Goal: Transaction & Acquisition: Purchase product/service

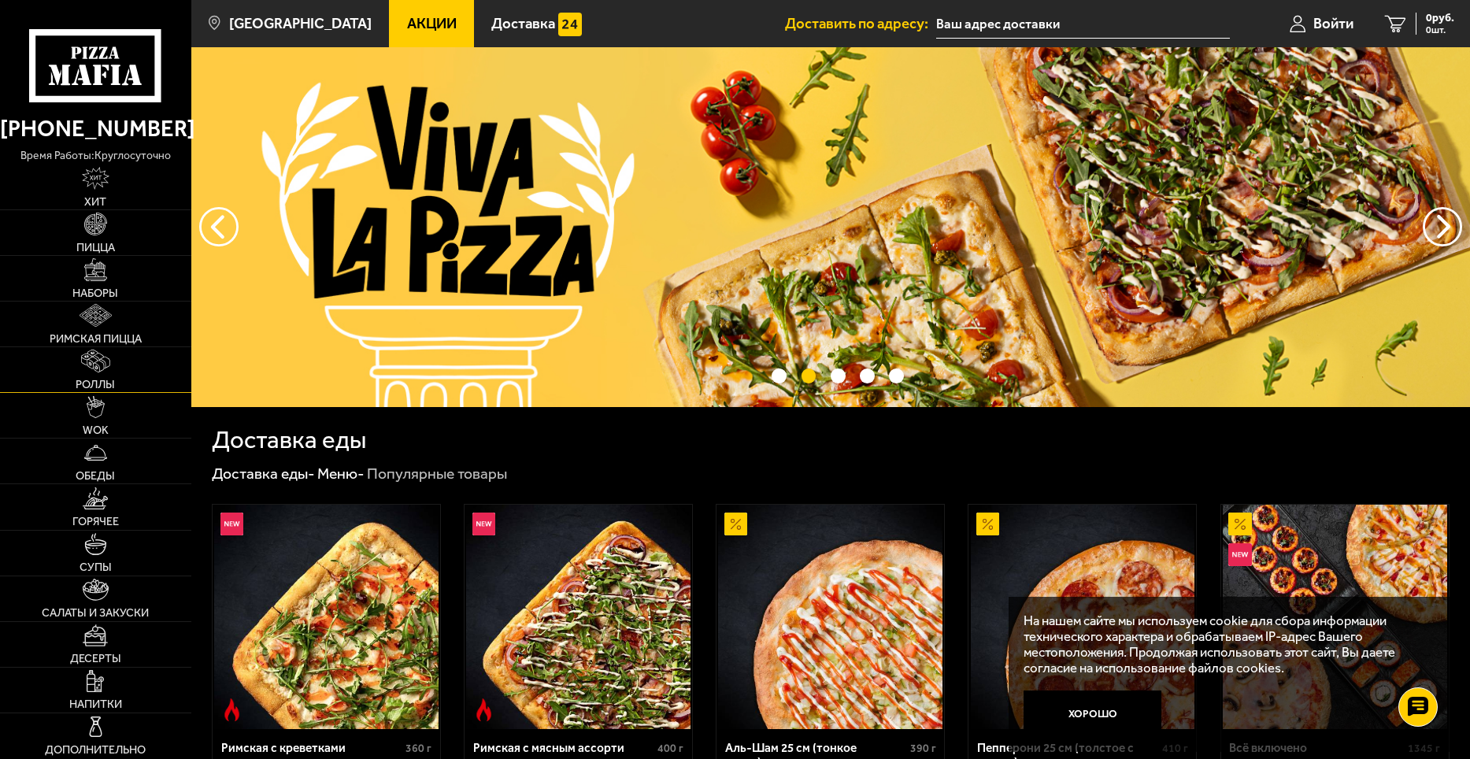
click at [83, 373] on link "Роллы" at bounding box center [95, 369] width 191 height 45
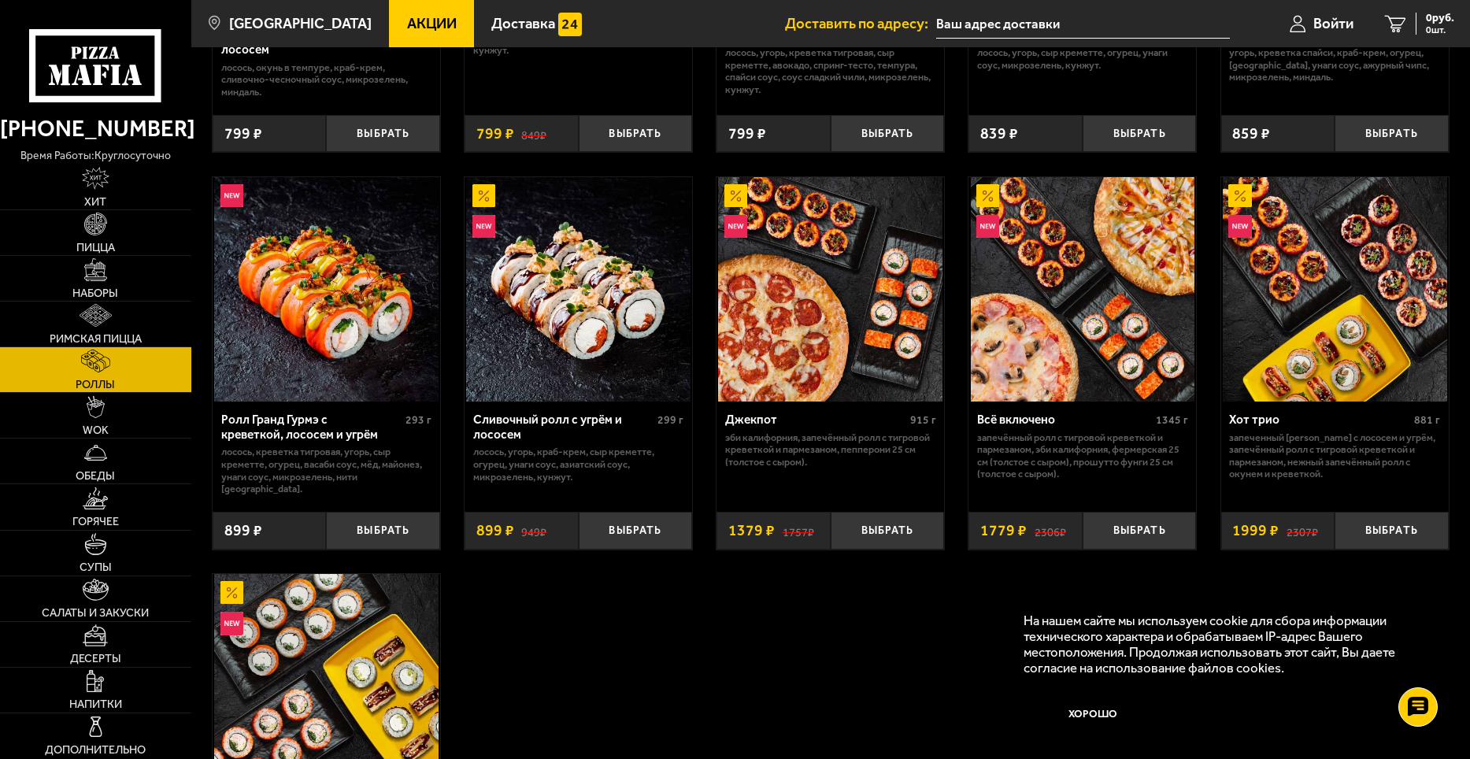
scroll to position [866, 0]
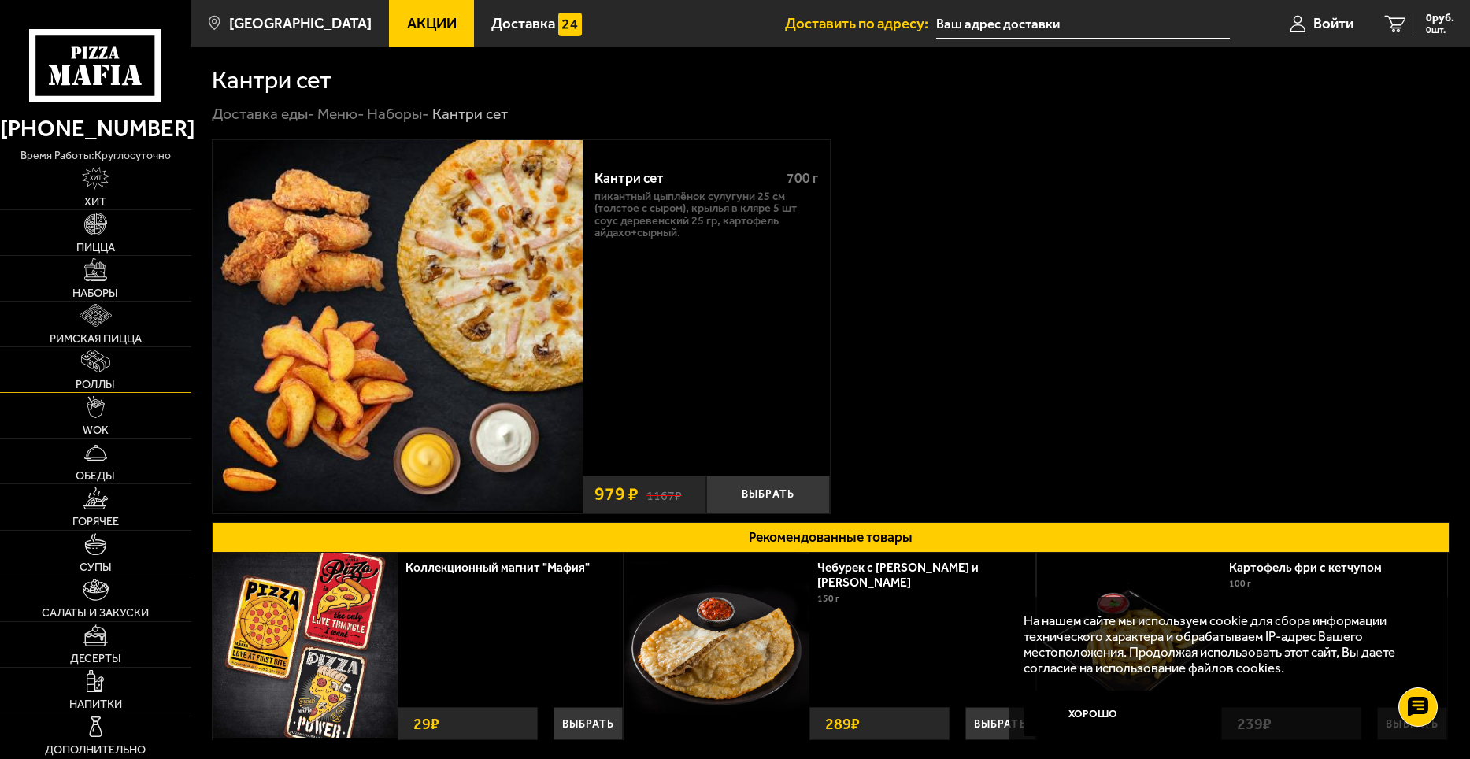
click at [98, 375] on link "Роллы" at bounding box center [95, 369] width 191 height 45
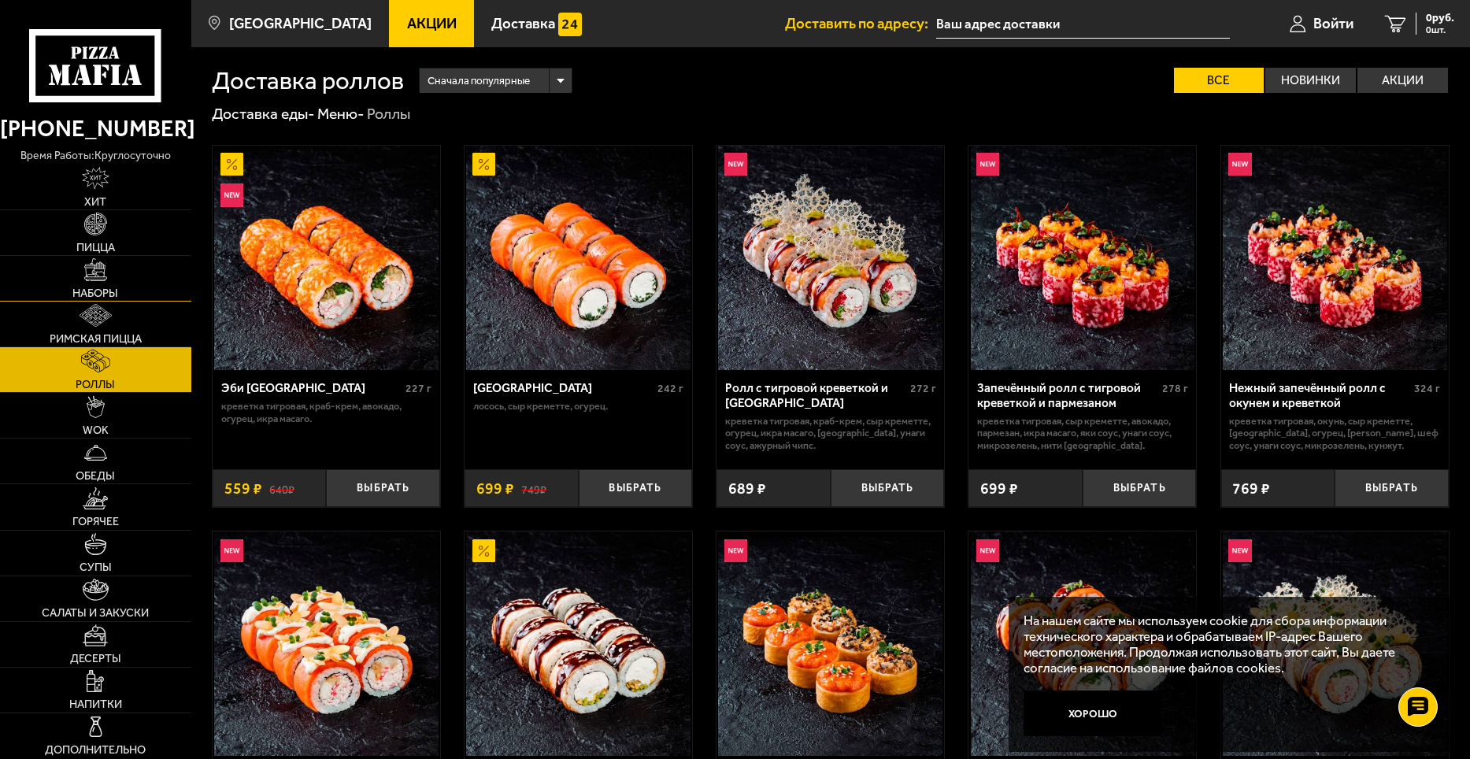
click at [106, 260] on img at bounding box center [95, 269] width 23 height 23
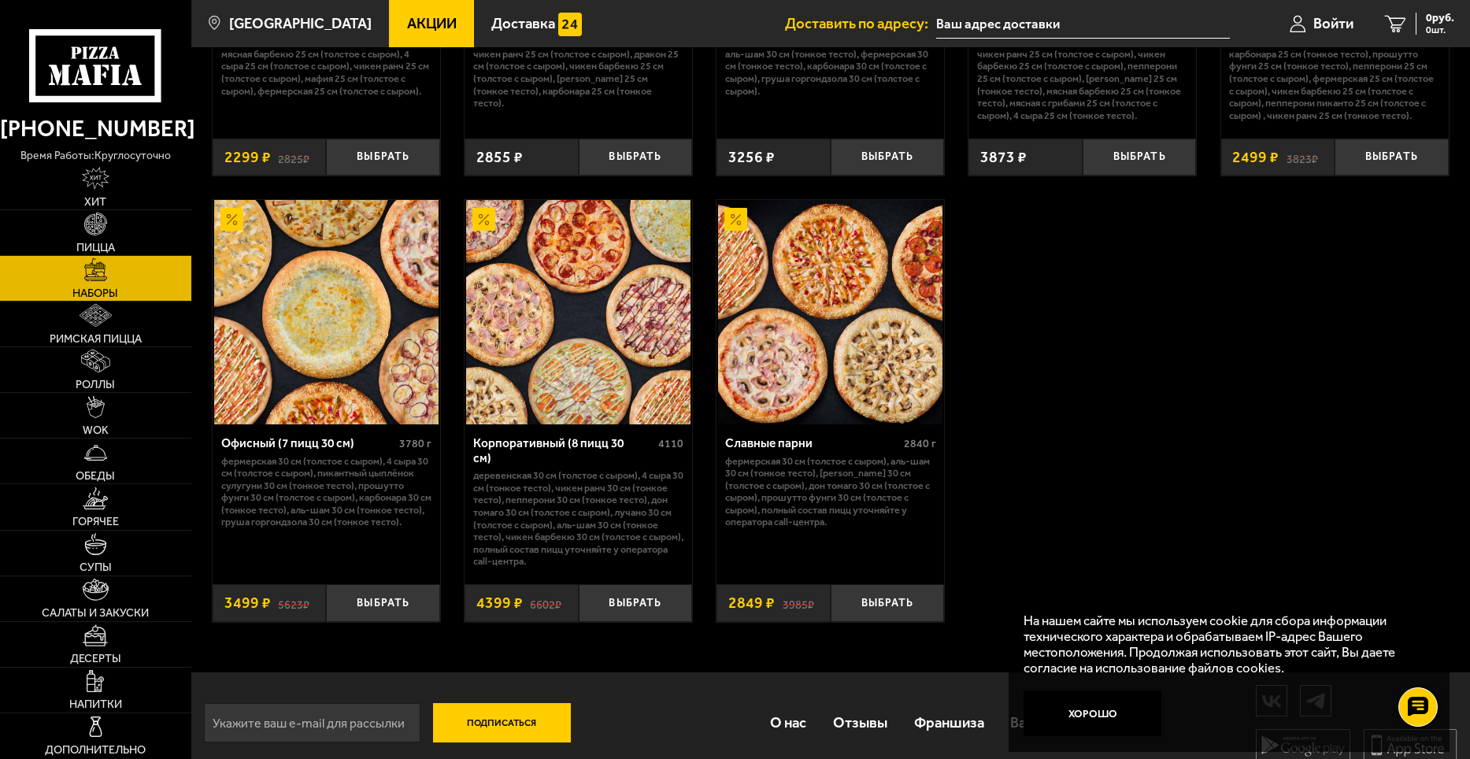
scroll to position [2335, 0]
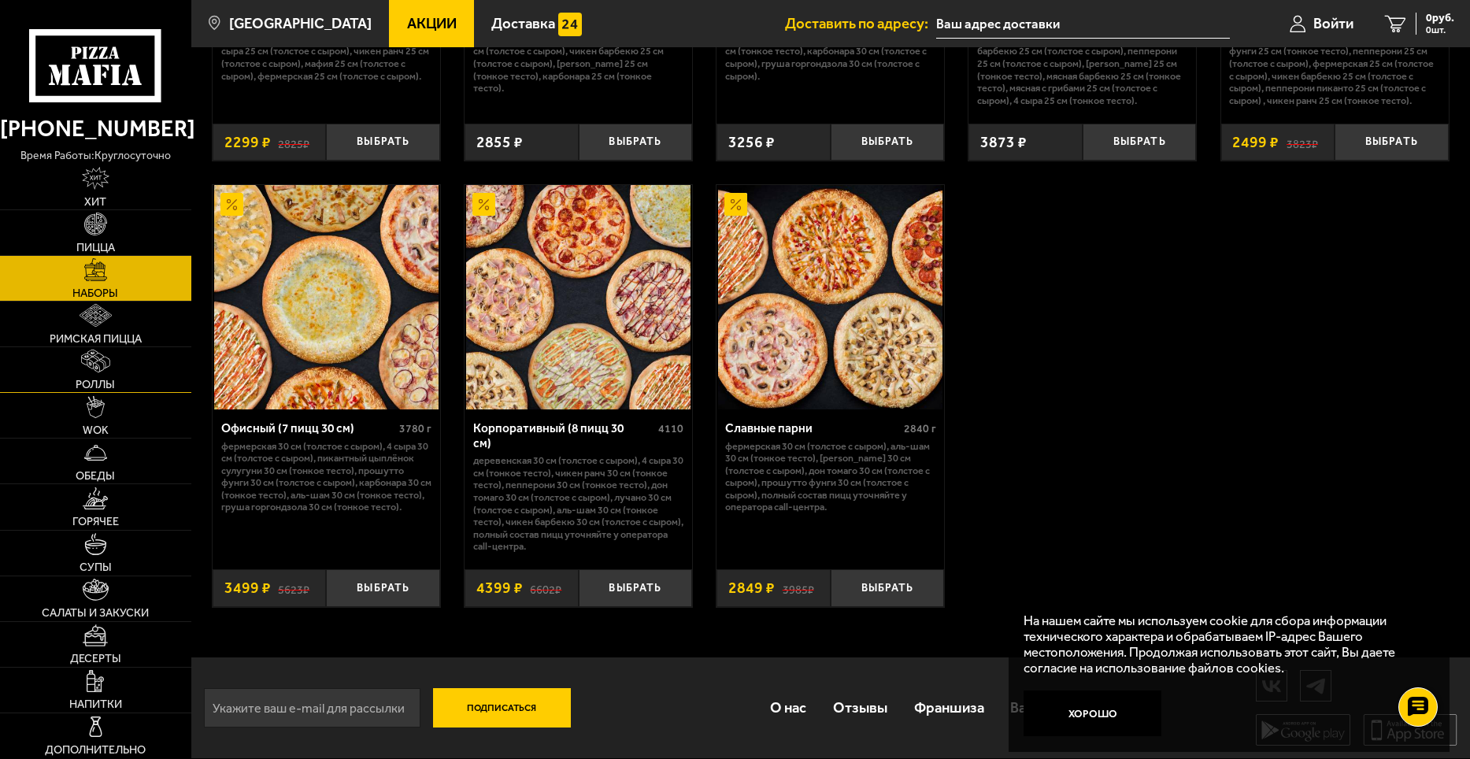
click at [87, 379] on span "Роллы" at bounding box center [95, 384] width 39 height 11
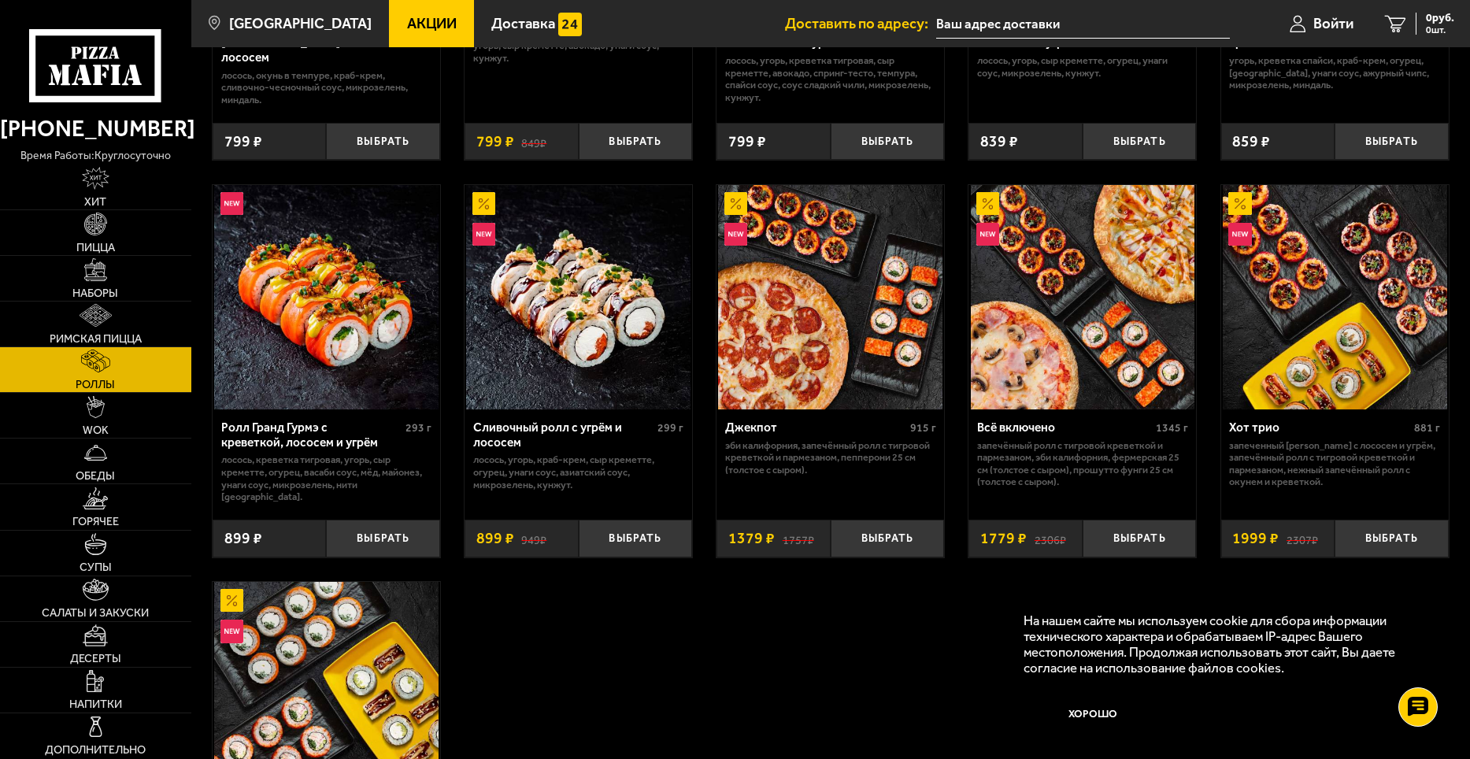
scroll to position [472, 0]
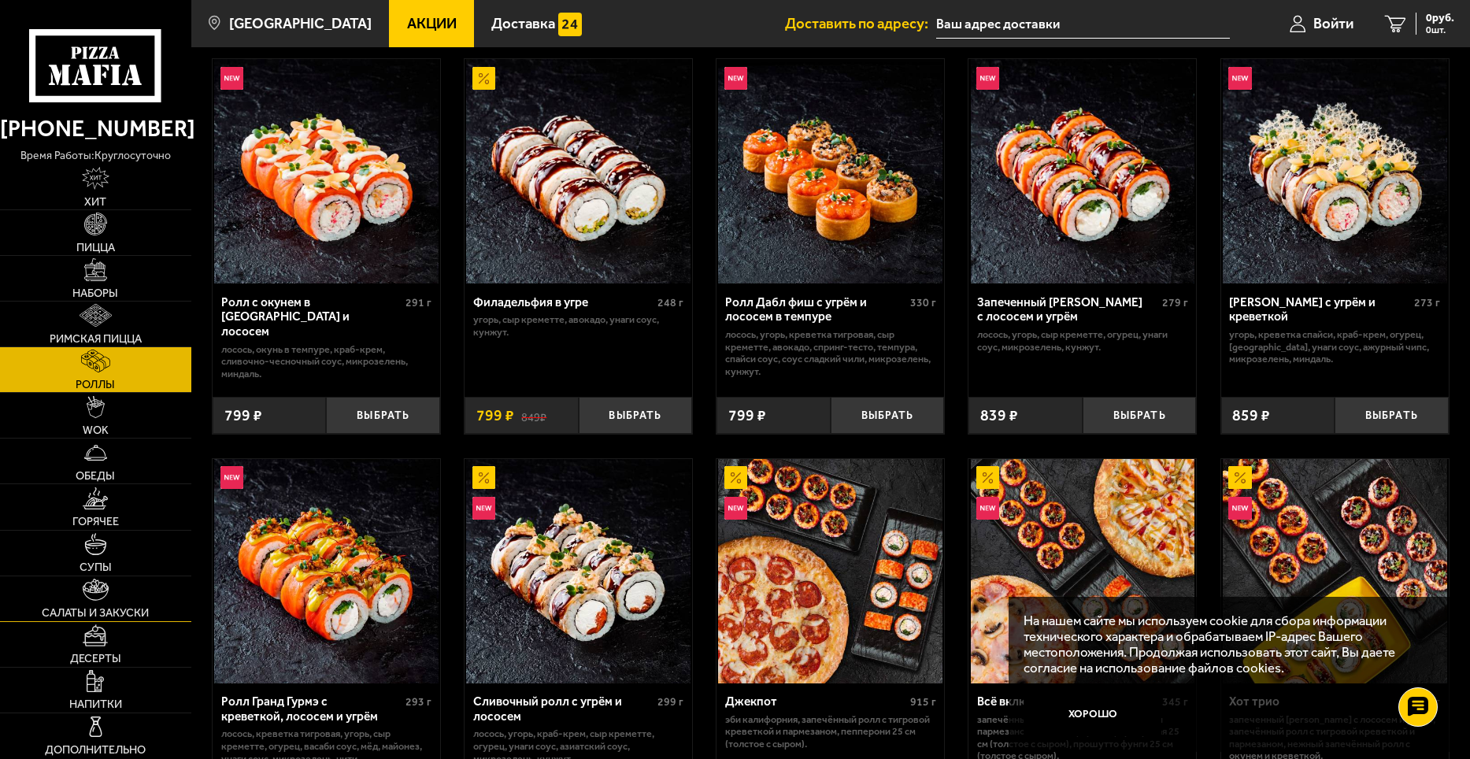
click at [102, 588] on img at bounding box center [95, 590] width 25 height 23
